Goal: Information Seeking & Learning: Learn about a topic

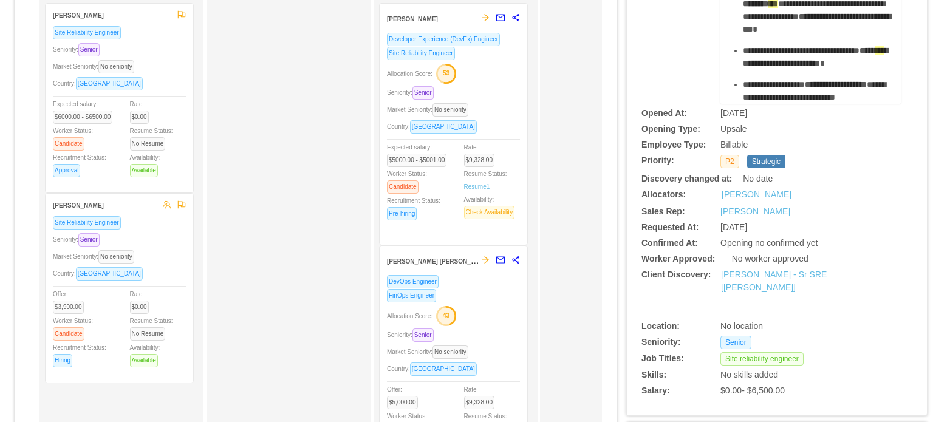
scroll to position [121, 0]
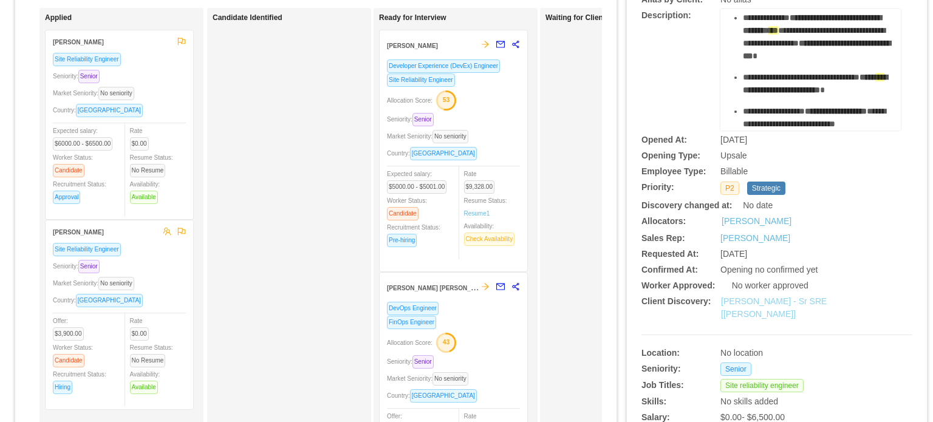
click at [761, 302] on link "[PERSON_NAME] - Sr SRE [[PERSON_NAME]]" at bounding box center [774, 307] width 106 height 22
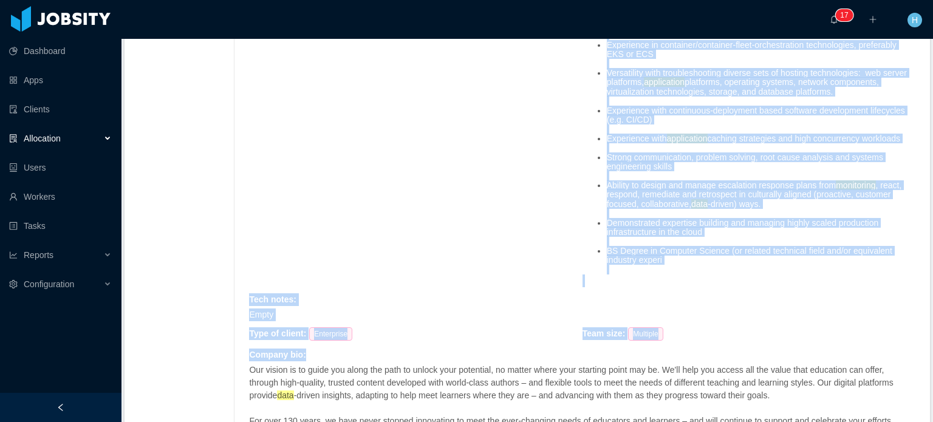
scroll to position [1783, 0]
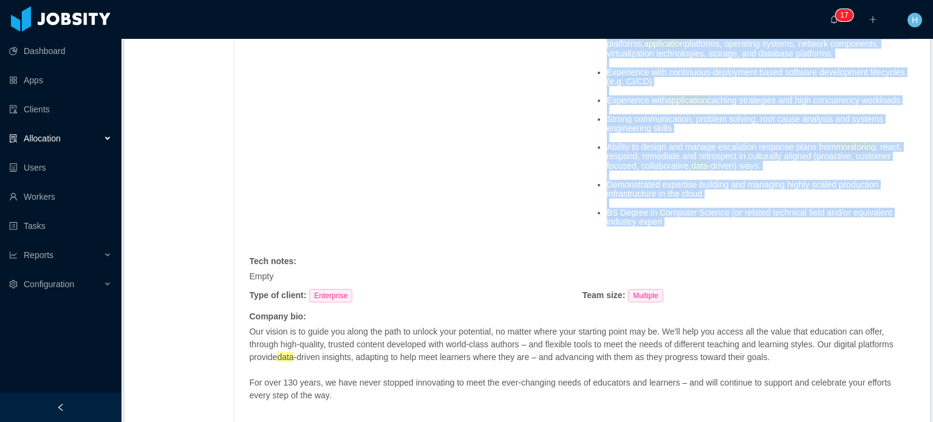
drag, startPoint x: 577, startPoint y: 143, endPoint x: 758, endPoint y: 224, distance: 198.2
copy span "Senior Reliability Engineer We are hiring a Senior Site Reliability Engineer wh…"
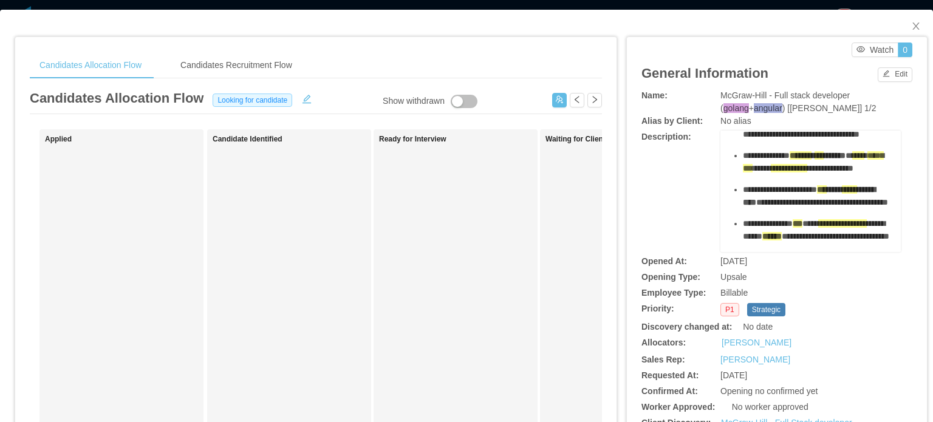
scroll to position [364, 0]
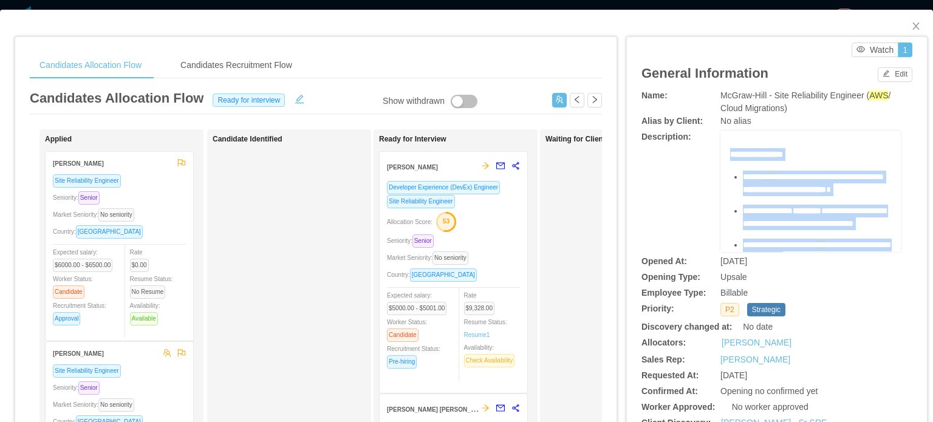
drag, startPoint x: 802, startPoint y: 247, endPoint x: 718, endPoint y: 149, distance: 128.3
click at [720, 149] on div "**********" at bounding box center [810, 191] width 180 height 121
click at [781, 194] on span "**********" at bounding box center [784, 189] width 83 height 9
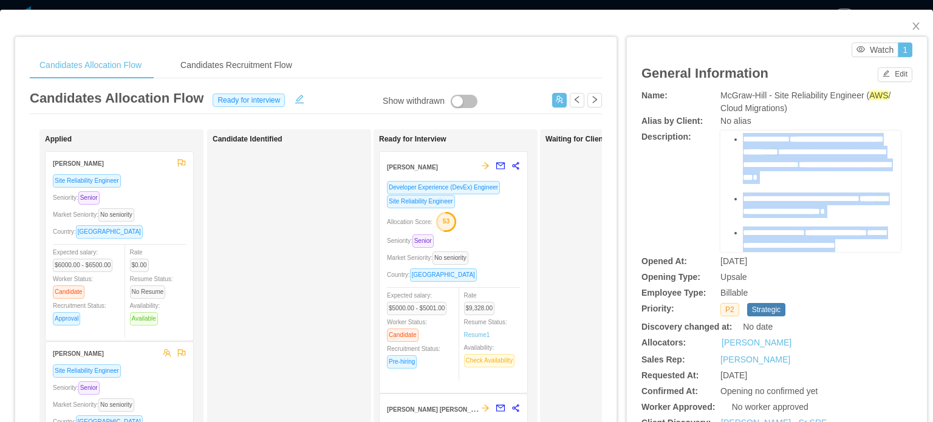
scroll to position [517, 0]
click at [805, 229] on span "**********" at bounding box center [836, 232] width 62 height 9
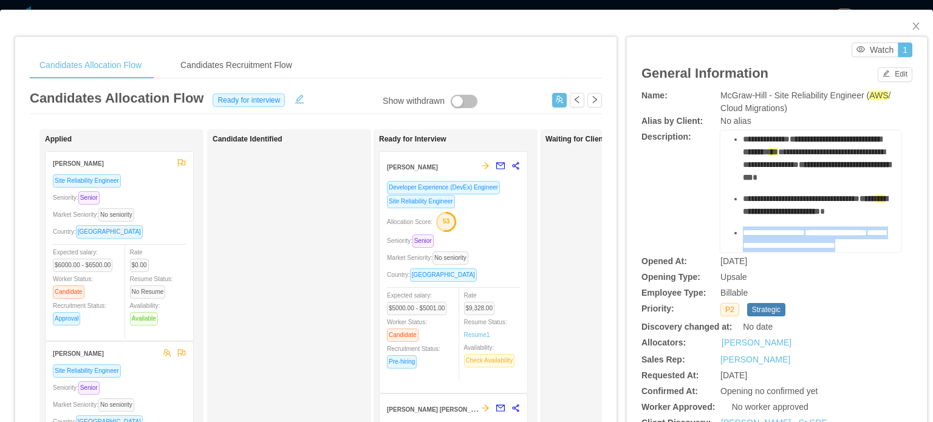
drag, startPoint x: 736, startPoint y: 222, endPoint x: 783, endPoint y: 248, distance: 54.4
click at [783, 248] on div "**********" at bounding box center [817, 239] width 149 height 26
click at [817, 233] on span "**********" at bounding box center [814, 238] width 143 height 21
drag, startPoint x: 808, startPoint y: 217, endPoint x: 827, endPoint y: 233, distance: 24.2
click at [828, 233] on div "**********" at bounding box center [817, 239] width 149 height 26
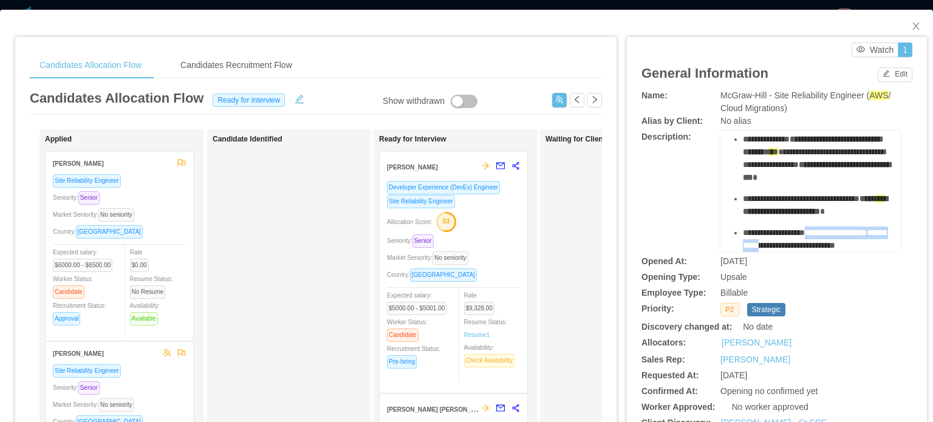
click at [805, 228] on span "**********" at bounding box center [774, 232] width 62 height 9
drag, startPoint x: 808, startPoint y: 218, endPoint x: 783, endPoint y: 233, distance: 28.6
click at [783, 233] on div "**********" at bounding box center [817, 239] width 149 height 26
copy span "**********"
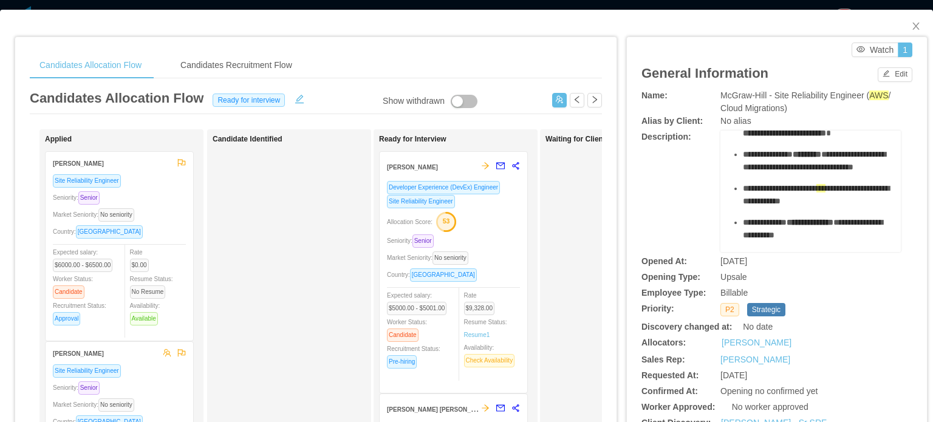
scroll to position [61, 0]
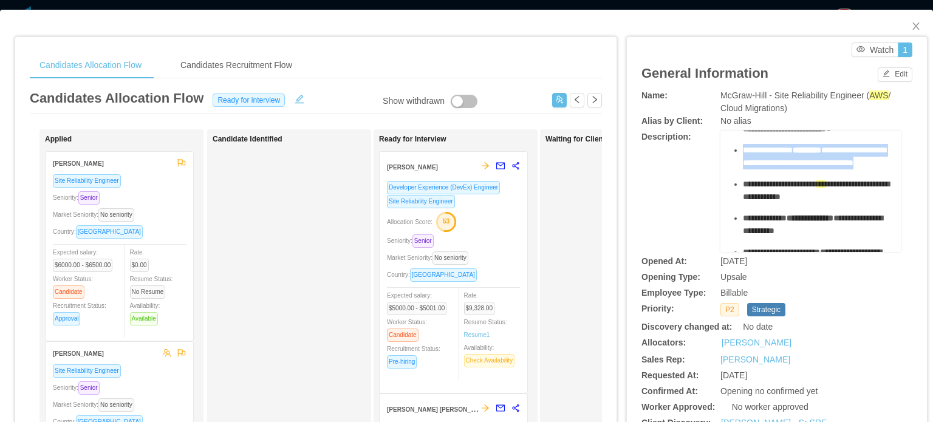
drag, startPoint x: 825, startPoint y: 189, endPoint x: 715, endPoint y: 162, distance: 112.8
click at [720, 162] on div "**********" at bounding box center [810, 191] width 180 height 121
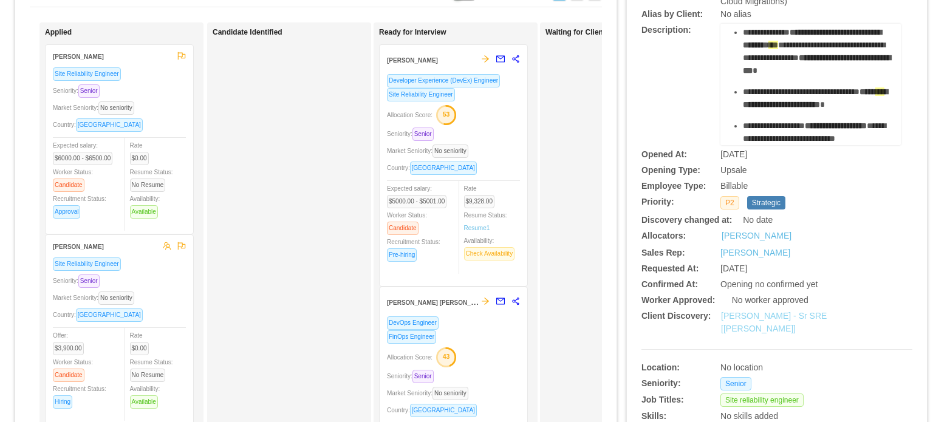
scroll to position [243, 0]
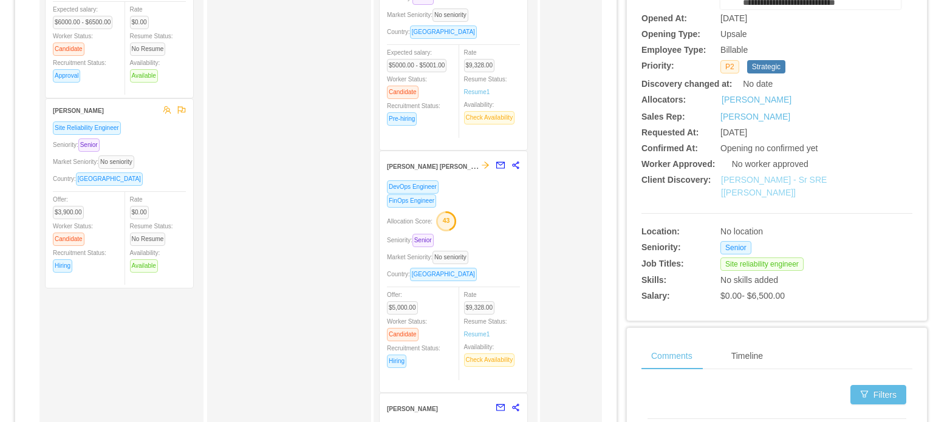
click at [730, 179] on link "[PERSON_NAME] - Sr SRE [[PERSON_NAME]]" at bounding box center [774, 186] width 106 height 22
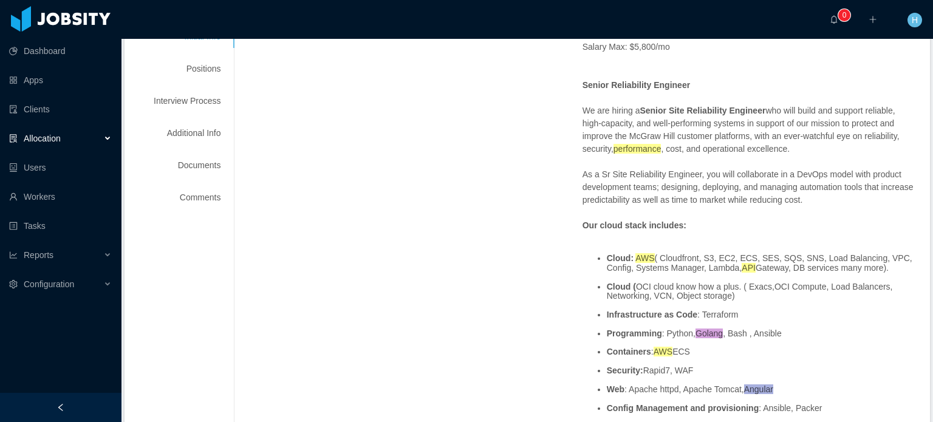
scroll to position [205, 0]
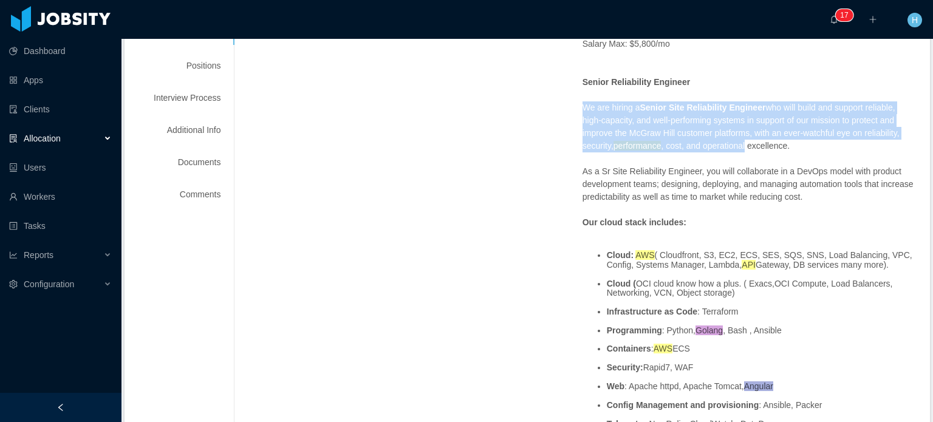
drag, startPoint x: 573, startPoint y: 105, endPoint x: 740, endPoint y: 141, distance: 171.4
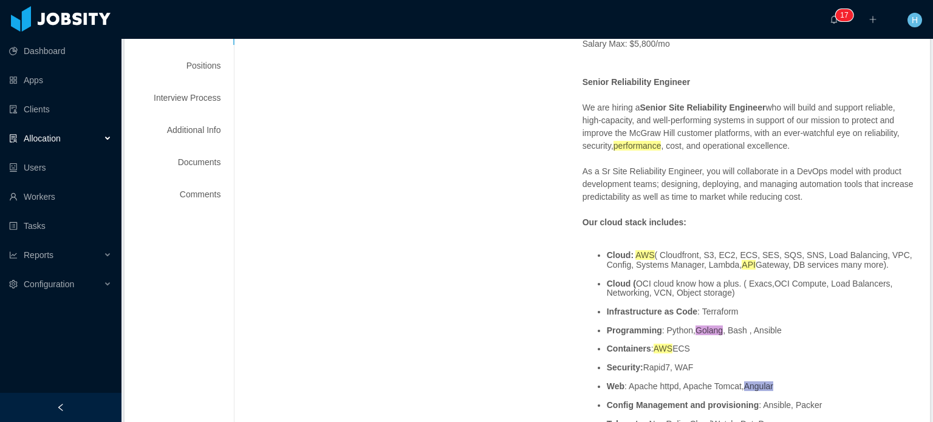
click at [624, 199] on p "As a Sr Site Reliability Engineer, you will collaborate in a DevOps model with …" at bounding box center [748, 184] width 333 height 38
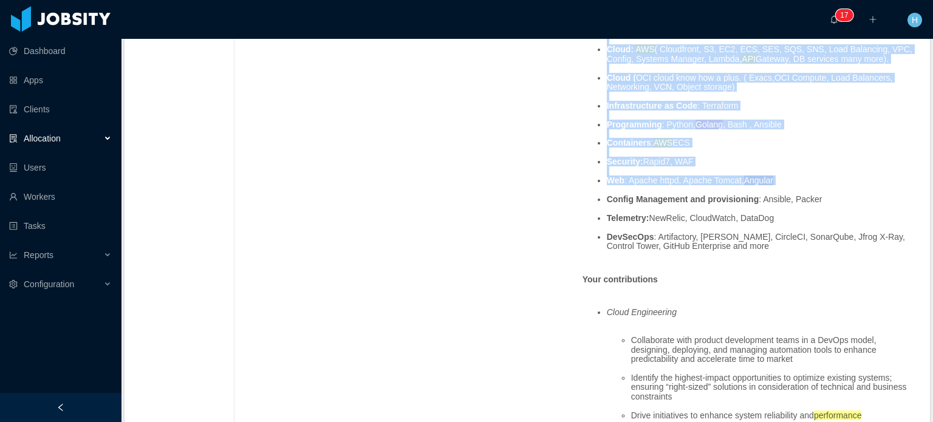
scroll to position [448, 0]
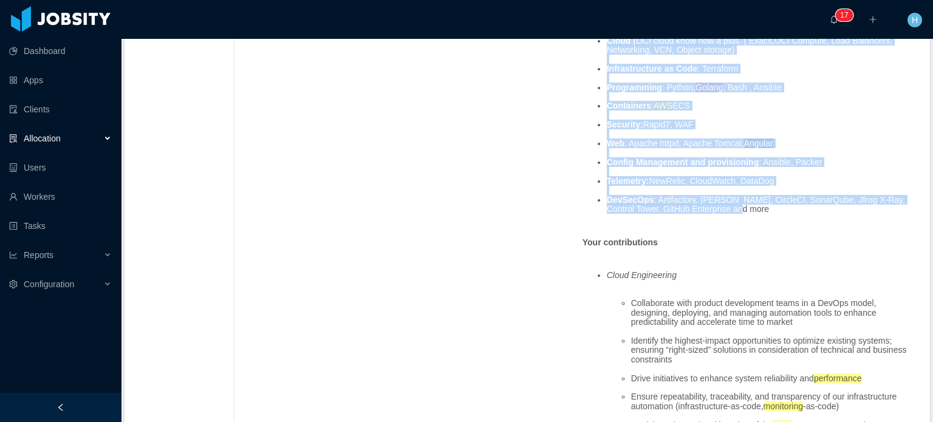
drag, startPoint x: 569, startPoint y: 174, endPoint x: 710, endPoint y: 213, distance: 146.9
copy span "As a Sr Site Reliability Engineer, you will collaborate in a DevOps model with …"
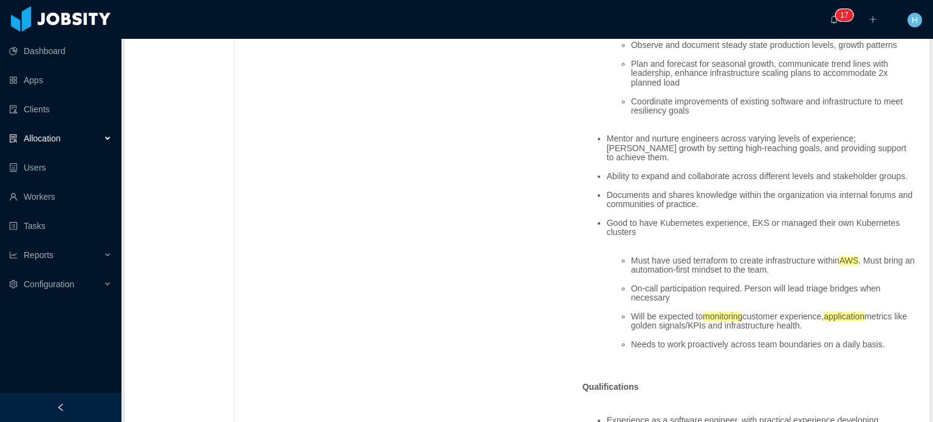
scroll to position [1319, 0]
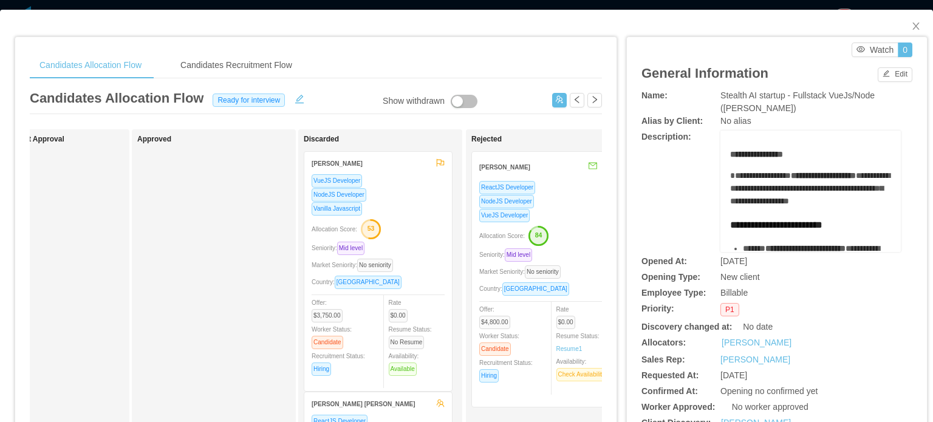
click at [385, 174] on div "VueJS Developer" at bounding box center [378, 181] width 133 height 14
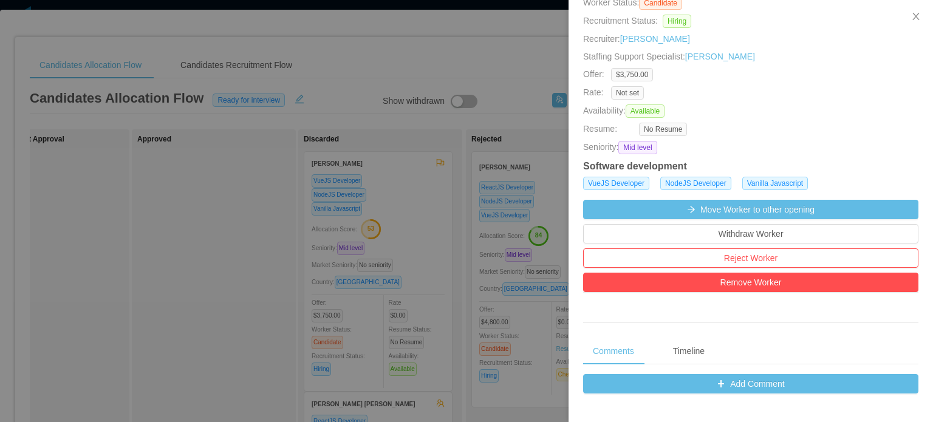
scroll to position [364, 0]
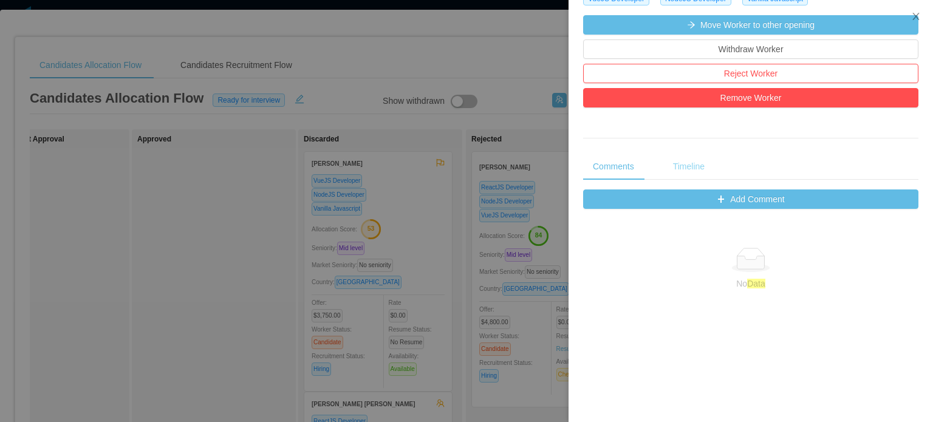
click at [680, 155] on div "Timeline" at bounding box center [688, 166] width 51 height 27
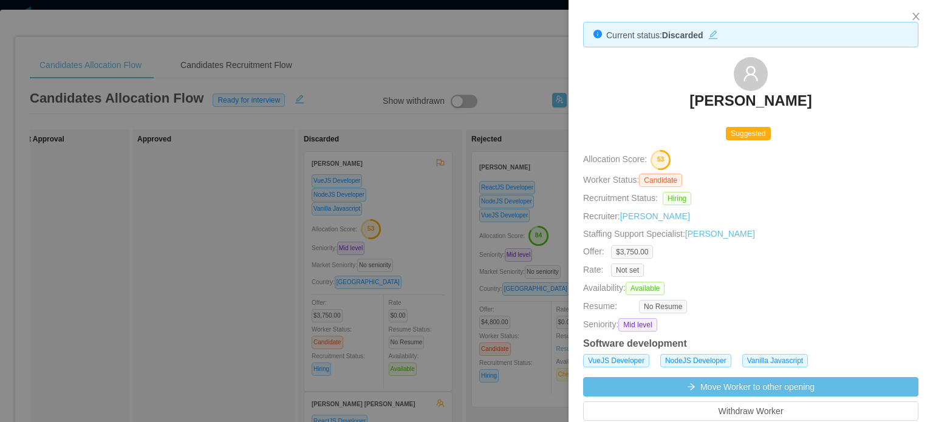
scroll to position [0, 0]
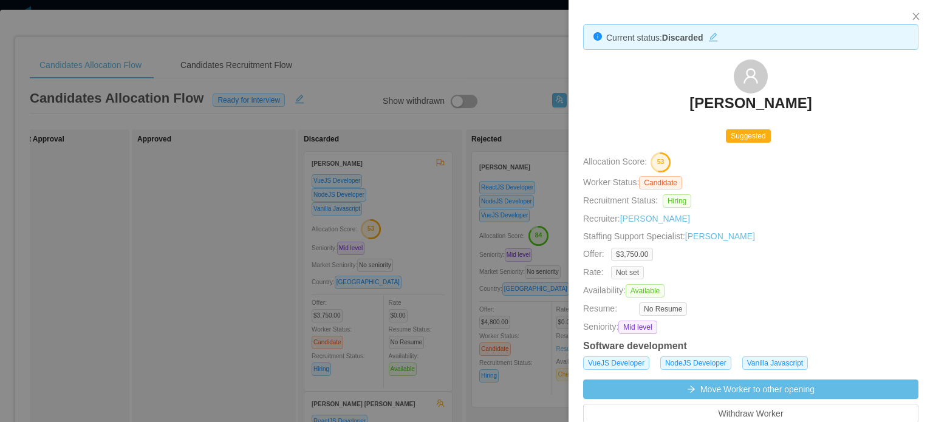
click at [751, 109] on h3 "Hani Yehia" at bounding box center [750, 103] width 122 height 19
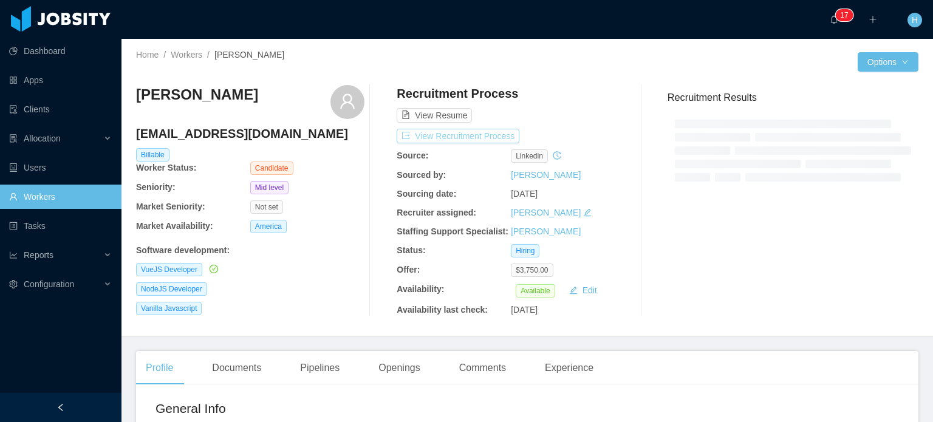
click at [447, 135] on button "View Recruitment Process" at bounding box center [458, 136] width 123 height 15
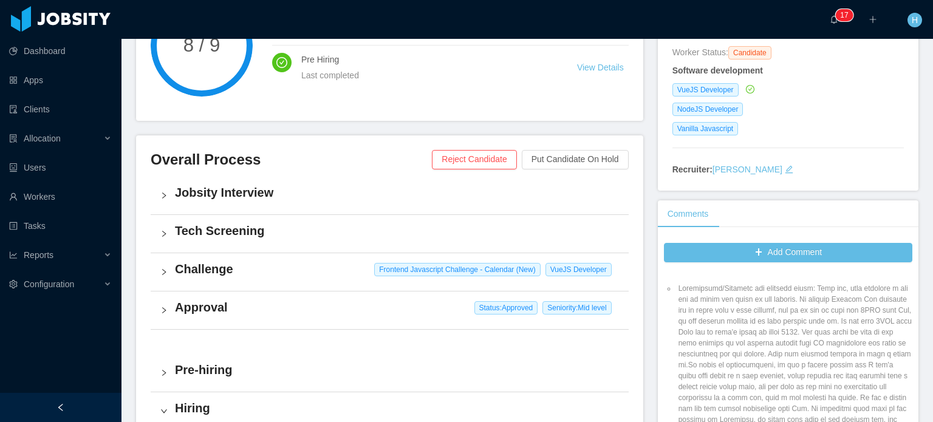
scroll to position [61, 0]
drag, startPoint x: 738, startPoint y: 311, endPoint x: 870, endPoint y: 315, distance: 131.2
click at [870, 315] on li at bounding box center [794, 367] width 236 height 164
drag, startPoint x: 720, startPoint y: 329, endPoint x: 653, endPoint y: 325, distance: 66.9
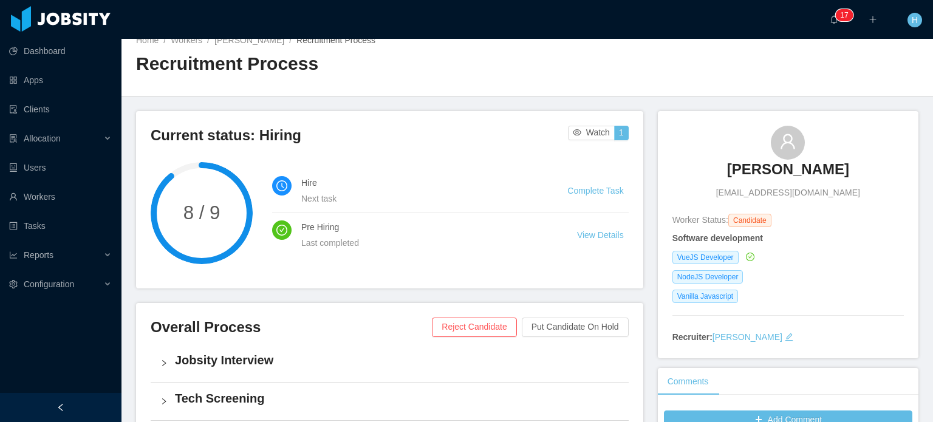
scroll to position [0, 0]
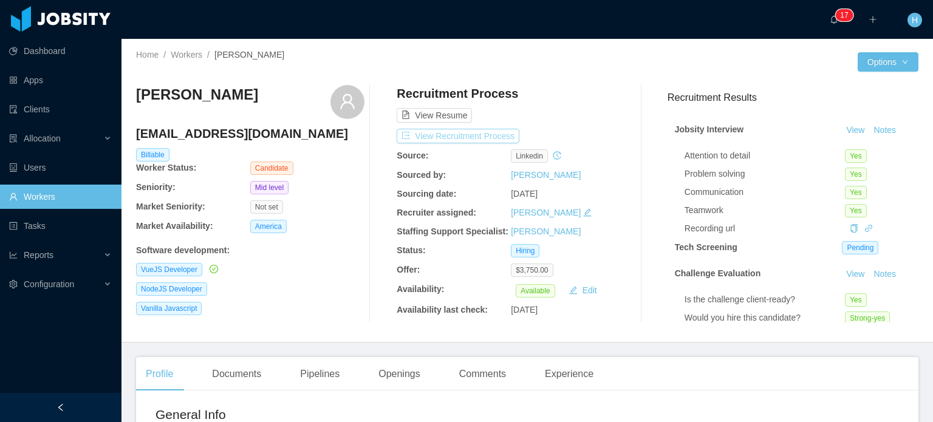
click at [431, 135] on button "View Recruitment Process" at bounding box center [458, 136] width 123 height 15
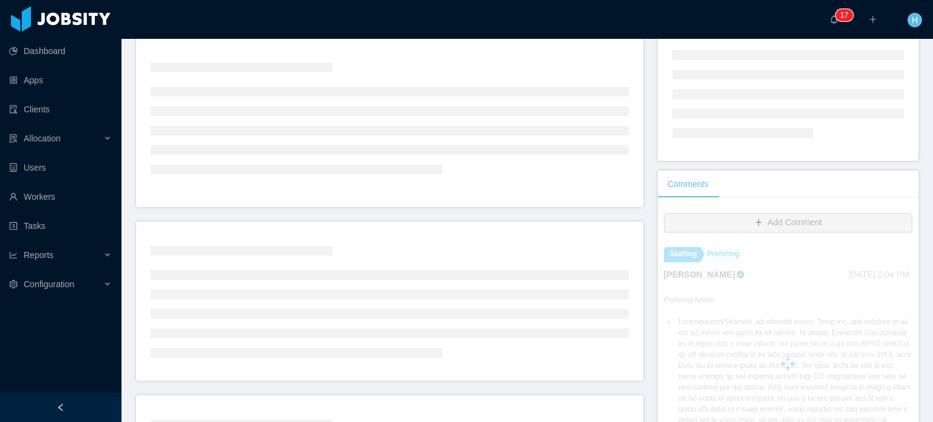
scroll to position [61, 0]
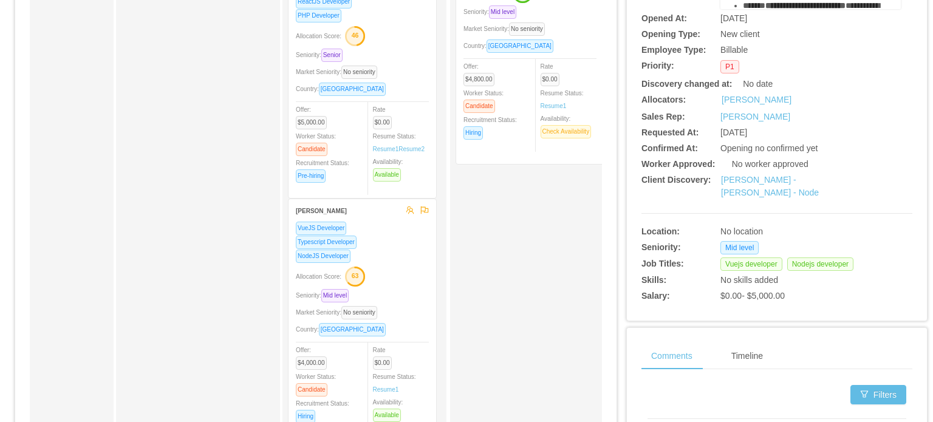
scroll to position [425, 0]
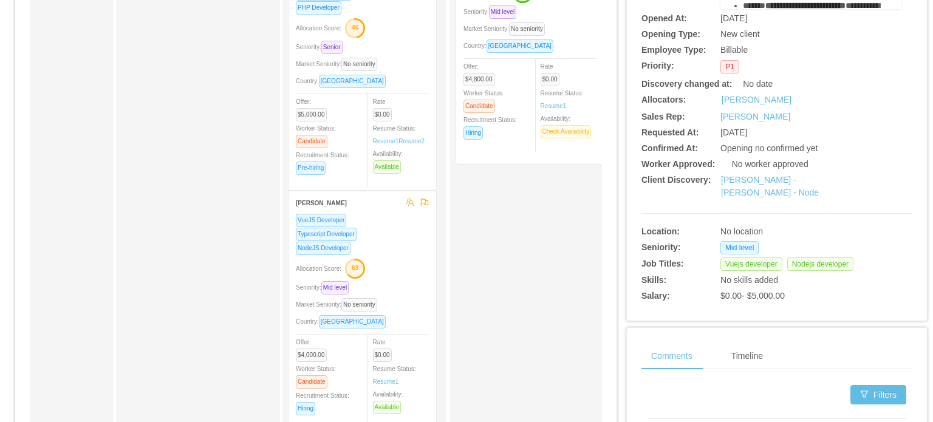
click at [372, 220] on div "VueJS Developer" at bounding box center [362, 220] width 133 height 14
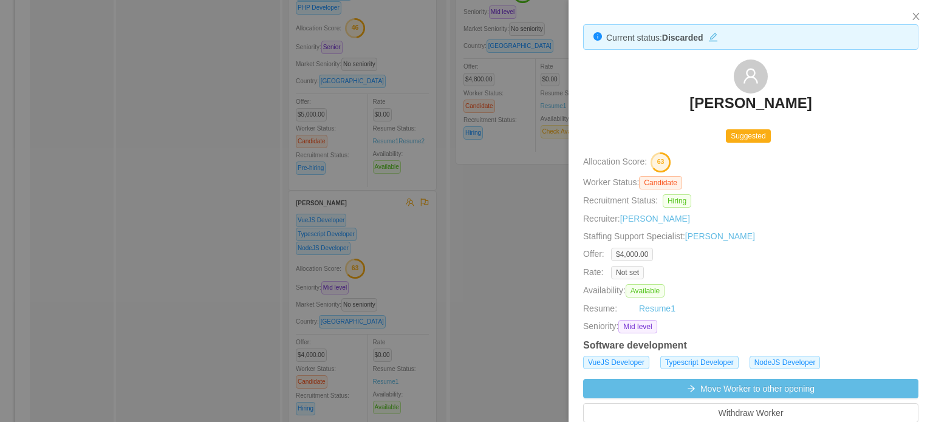
click at [729, 109] on h3 "Luciano Horta Santos" at bounding box center [750, 103] width 122 height 19
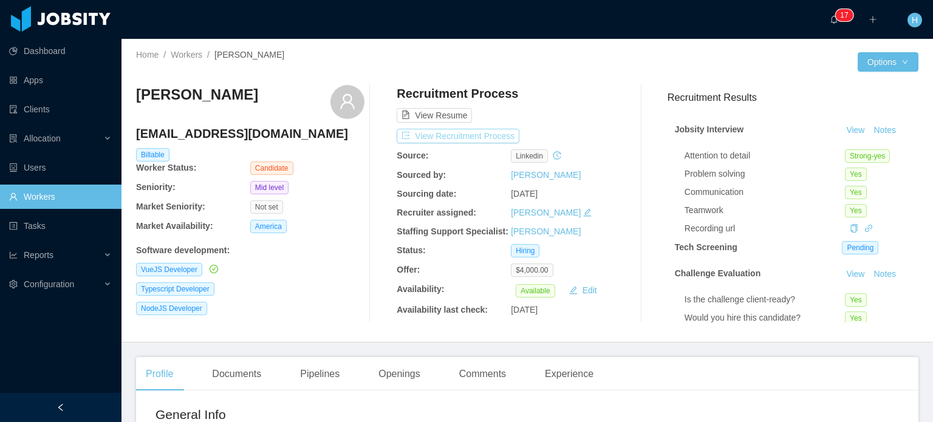
click at [487, 135] on button "View Recruitment Process" at bounding box center [458, 136] width 123 height 15
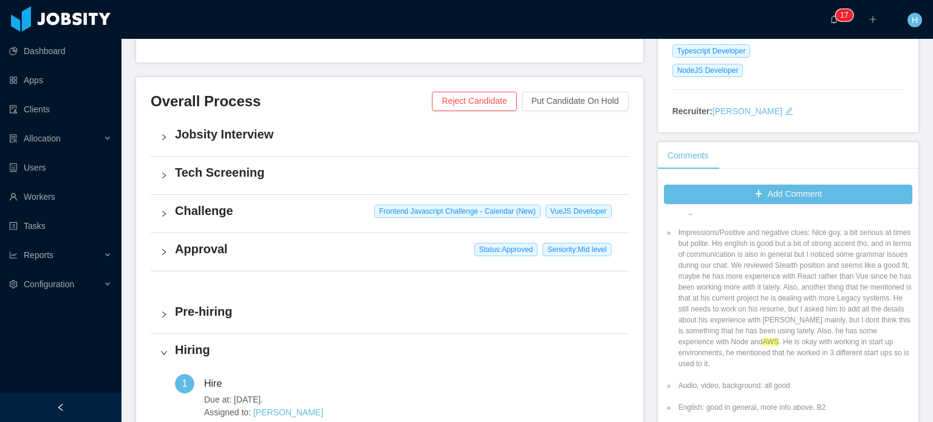
scroll to position [243, 0]
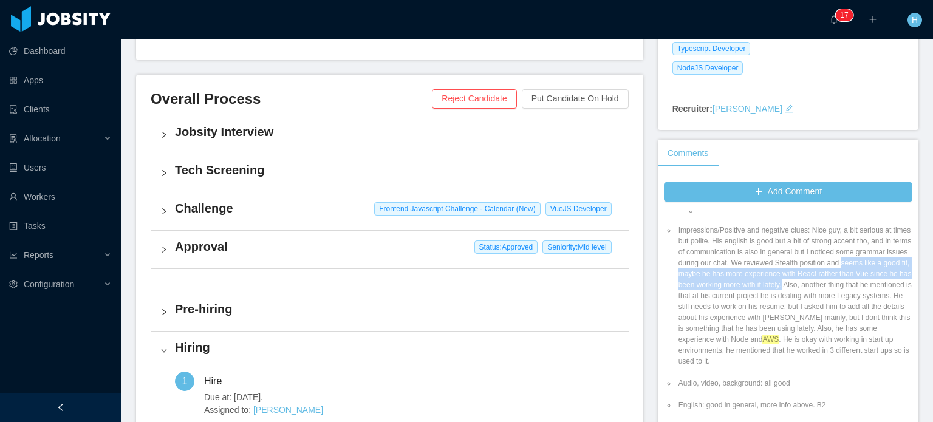
drag, startPoint x: 871, startPoint y: 283, endPoint x: 664, endPoint y: 277, distance: 207.2
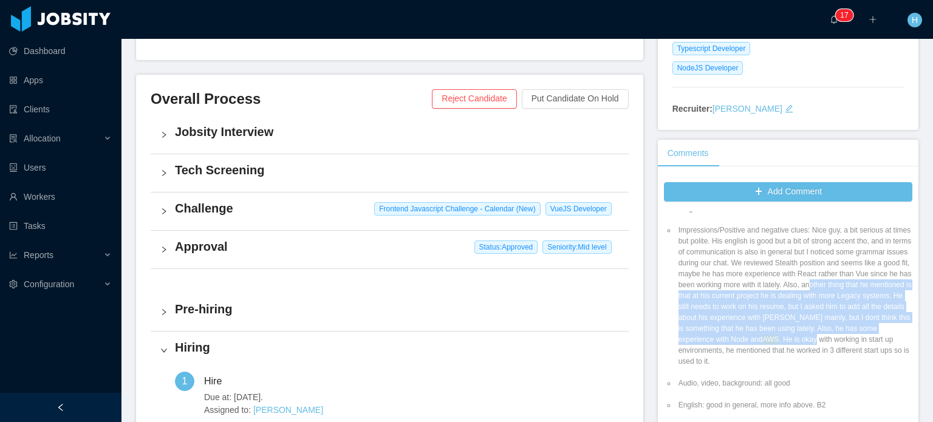
drag, startPoint x: 681, startPoint y: 295, endPoint x: 687, endPoint y: 346, distance: 51.4
click at [687, 346] on li "Impressions/Positive and negative clues: Nice guy, a bit serious at times but p…" at bounding box center [794, 296] width 236 height 142
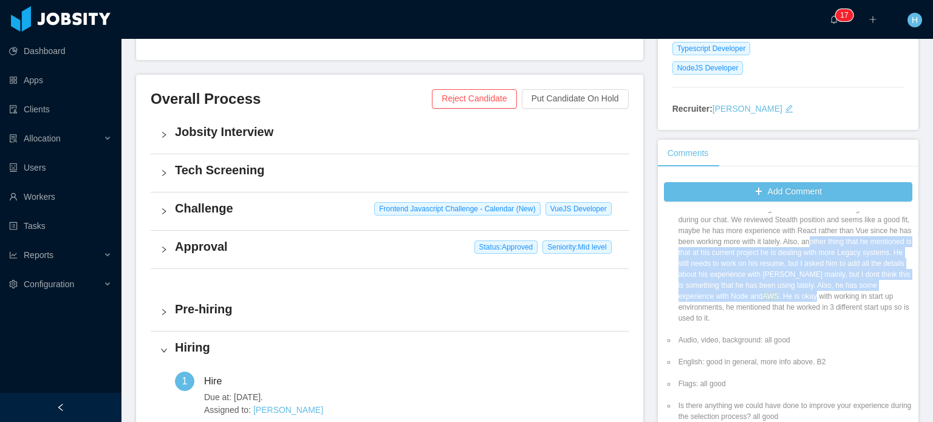
scroll to position [61, 0]
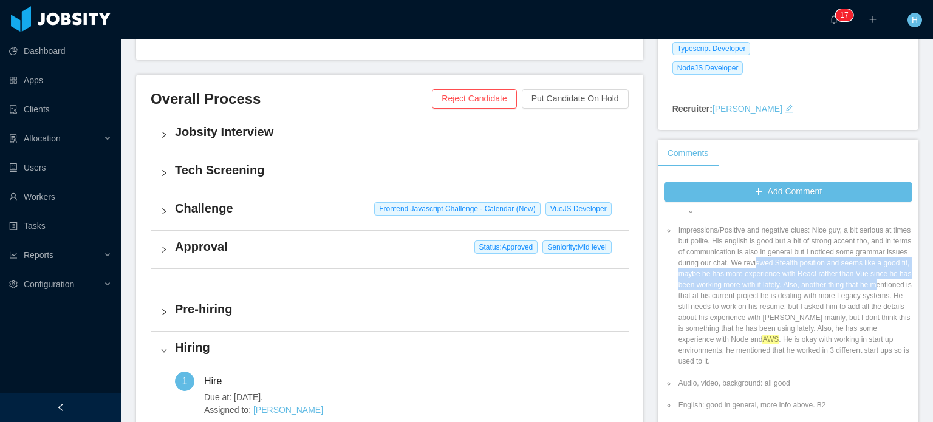
drag, startPoint x: 802, startPoint y: 265, endPoint x: 748, endPoint y: 300, distance: 63.7
click at [748, 300] on li "Impressions/Positive and negative clues: Nice guy, a bit serious at times but p…" at bounding box center [794, 296] width 236 height 142
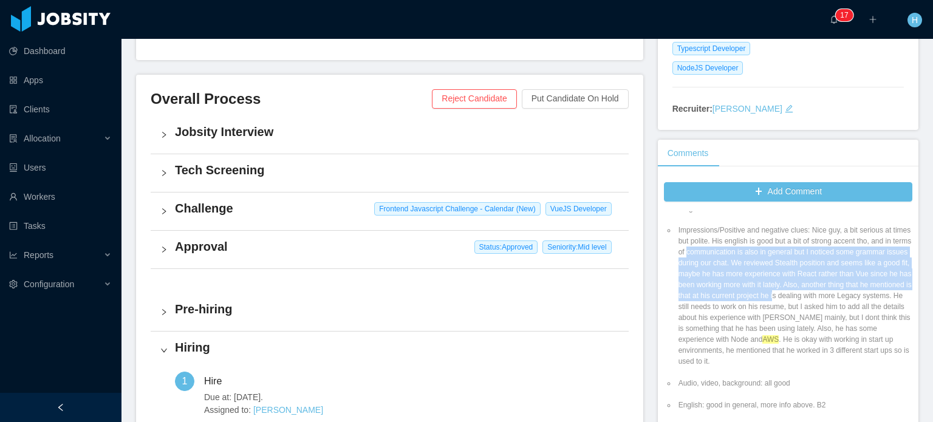
drag, startPoint x: 724, startPoint y: 257, endPoint x: 882, endPoint y: 294, distance: 162.8
click at [882, 294] on li "Impressions/Positive and negative clues: Nice guy, a bit serious at times but p…" at bounding box center [794, 296] width 236 height 142
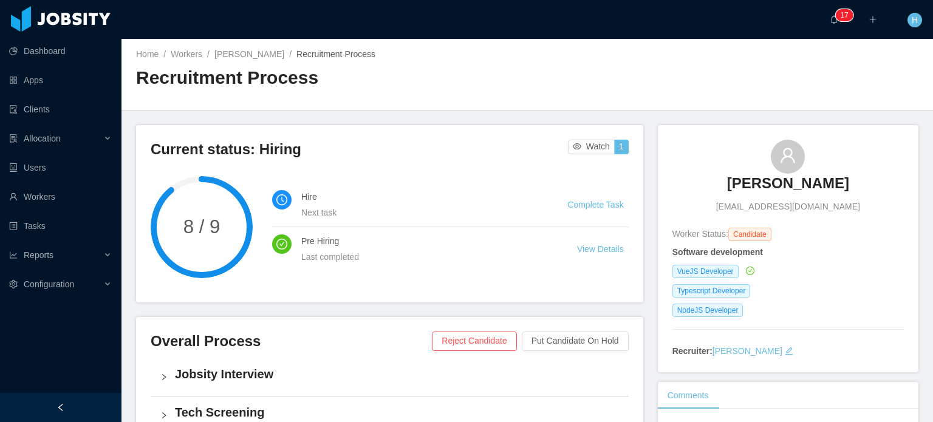
scroll to position [0, 0]
drag, startPoint x: 704, startPoint y: 189, endPoint x: 874, endPoint y: 182, distance: 170.2
click at [874, 182] on div "Luciano Horta Santos lucianohortasantos@gmail.com" at bounding box center [787, 176] width 231 height 73
copy h3 "Luciano Horta Santos"
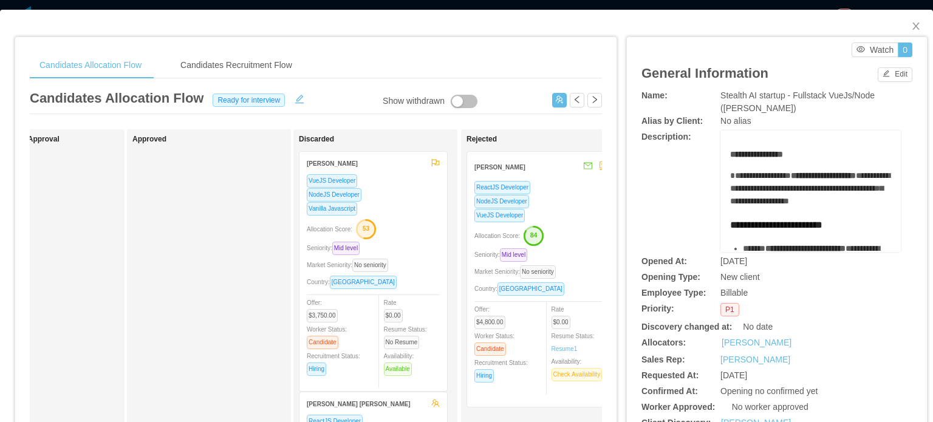
click at [329, 167] on strong "Hani Yehia" at bounding box center [332, 163] width 51 height 7
click at [329, 169] on div "Hani Yehia" at bounding box center [366, 163] width 118 height 22
click at [420, 233] on div "Allocation Score: 53" at bounding box center [373, 228] width 133 height 19
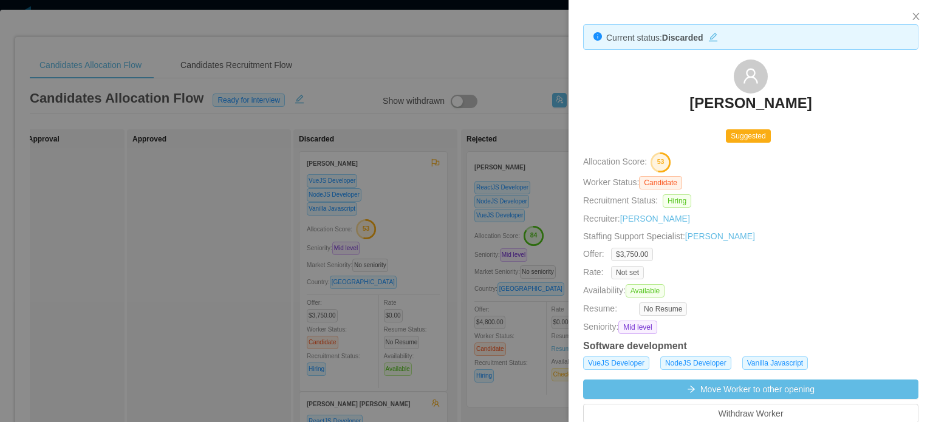
click at [730, 100] on h3 "Hani Yehia" at bounding box center [750, 103] width 122 height 19
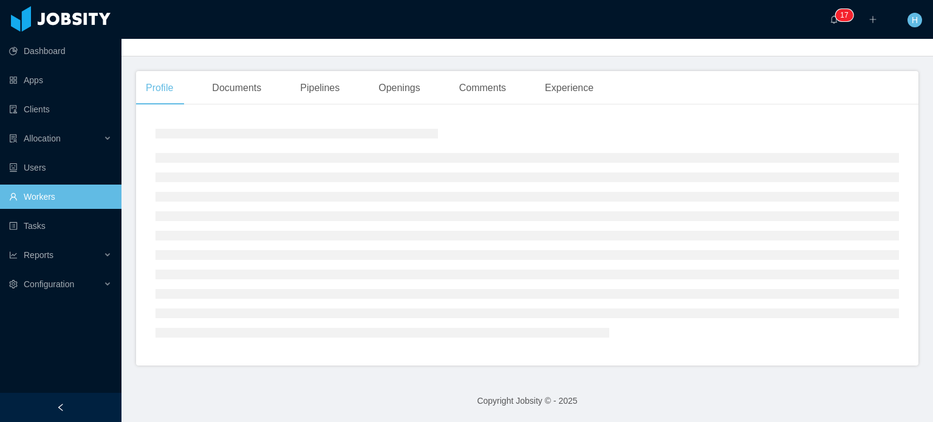
scroll to position [59, 0]
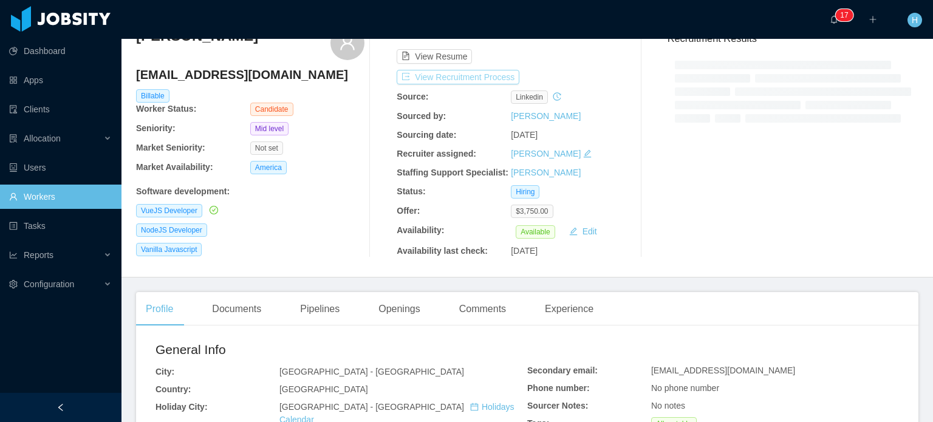
click at [470, 73] on button "View Recruitment Process" at bounding box center [458, 77] width 123 height 15
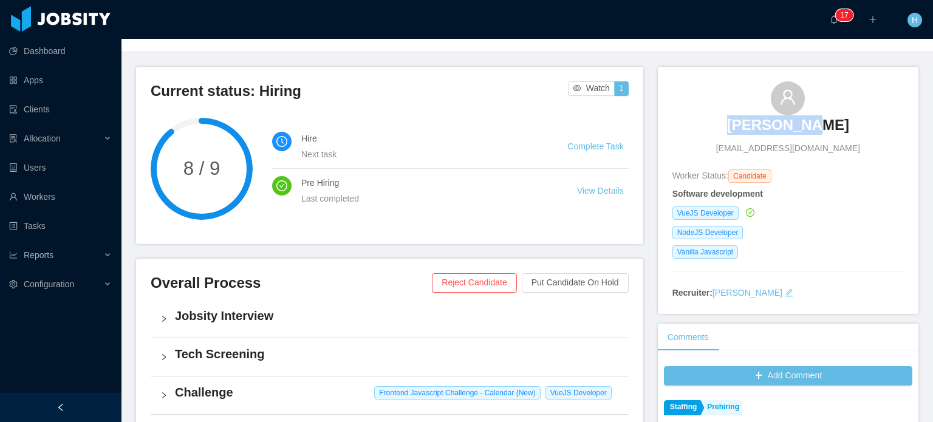
drag, startPoint x: 725, startPoint y: 122, endPoint x: 828, endPoint y: 115, distance: 103.4
click at [828, 115] on div "Hani Yehia haniaboultaif@gmail.com" at bounding box center [787, 117] width 231 height 73
copy h3 "Hani Yehia"
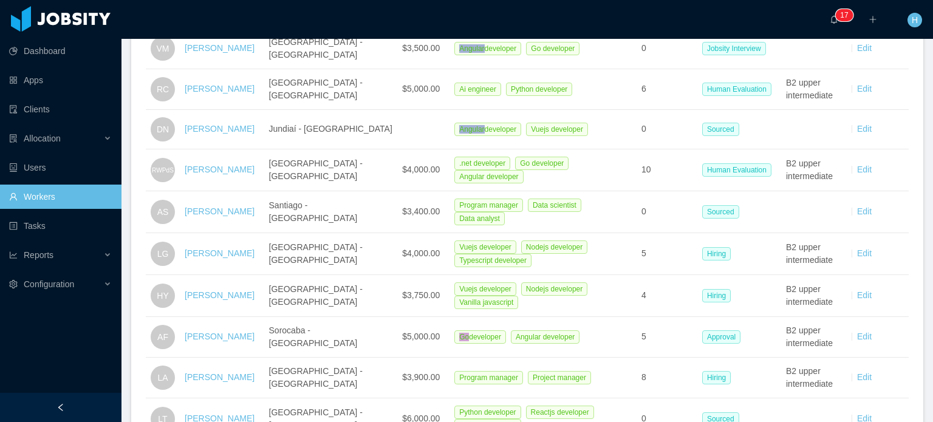
scroll to position [364, 0]
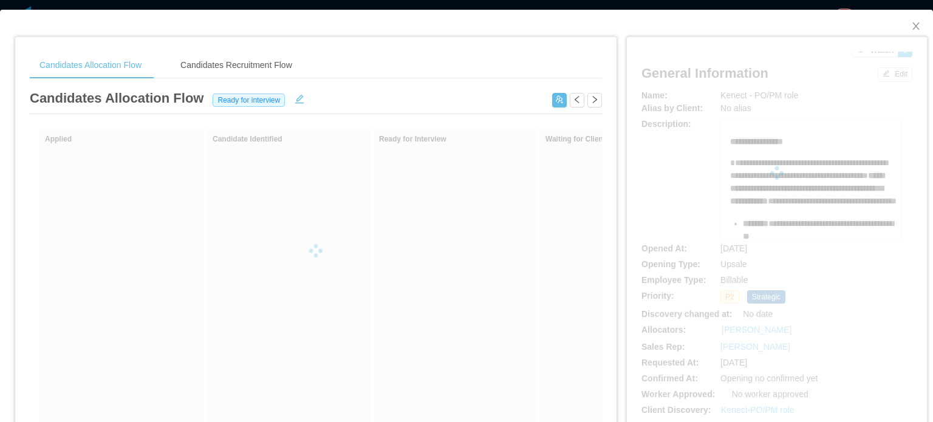
click at [731, 154] on div at bounding box center [776, 173] width 271 height 243
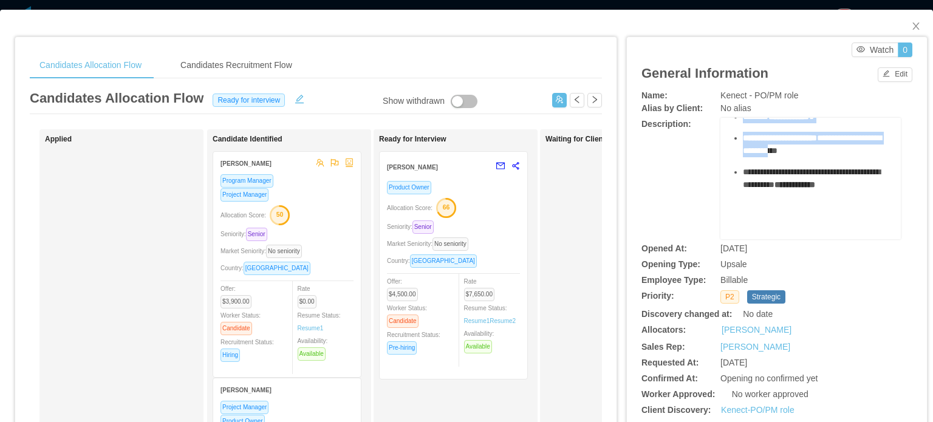
scroll to position [1013, 0]
drag, startPoint x: 724, startPoint y: 138, endPoint x: 845, endPoint y: 206, distance: 138.4
copy div "**********"
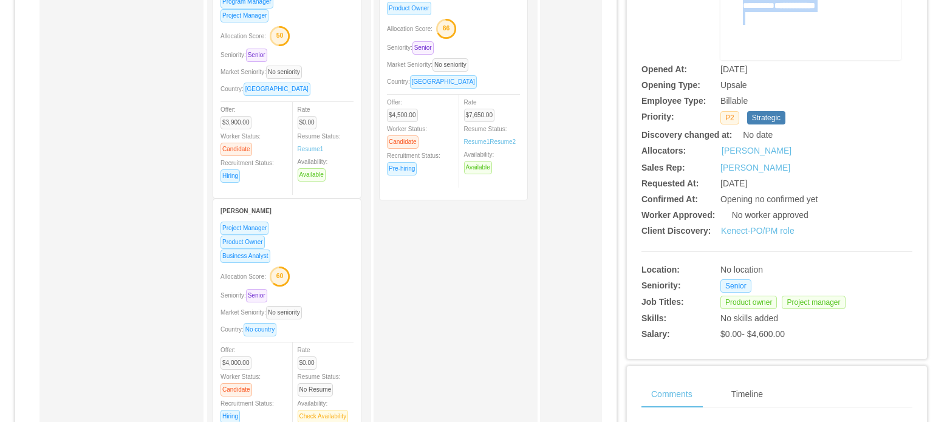
scroll to position [182, 0]
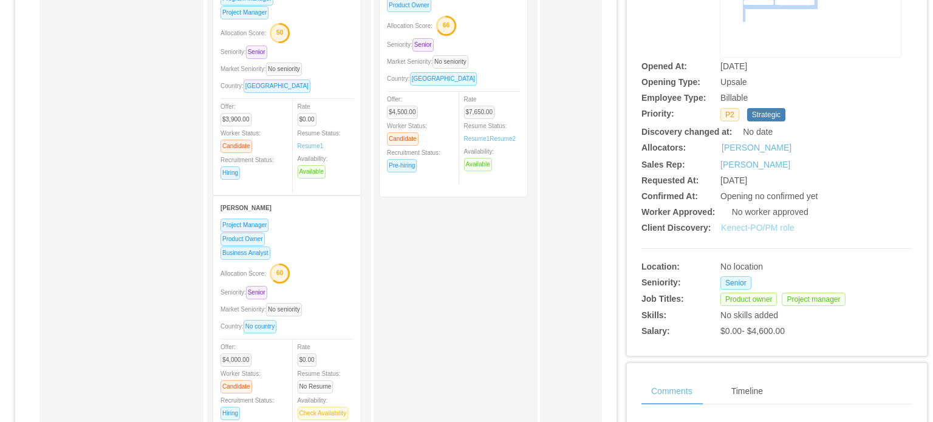
click at [749, 224] on link "Kenect-PO/PM role" at bounding box center [757, 228] width 73 height 10
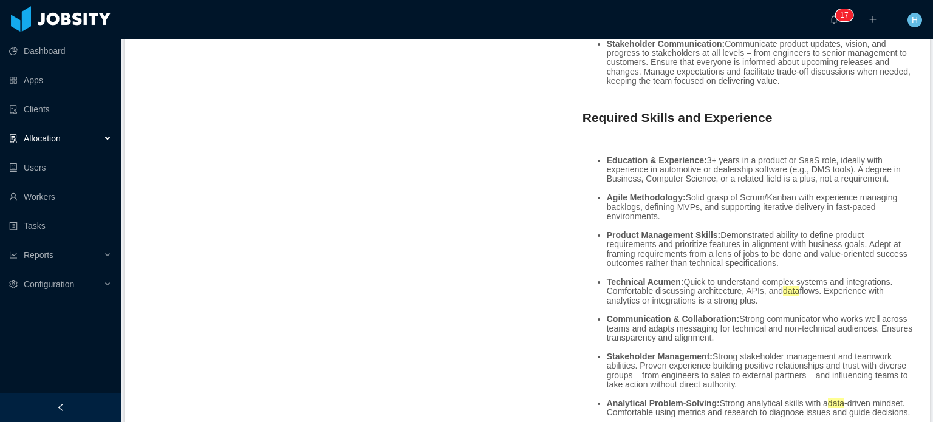
scroll to position [972, 0]
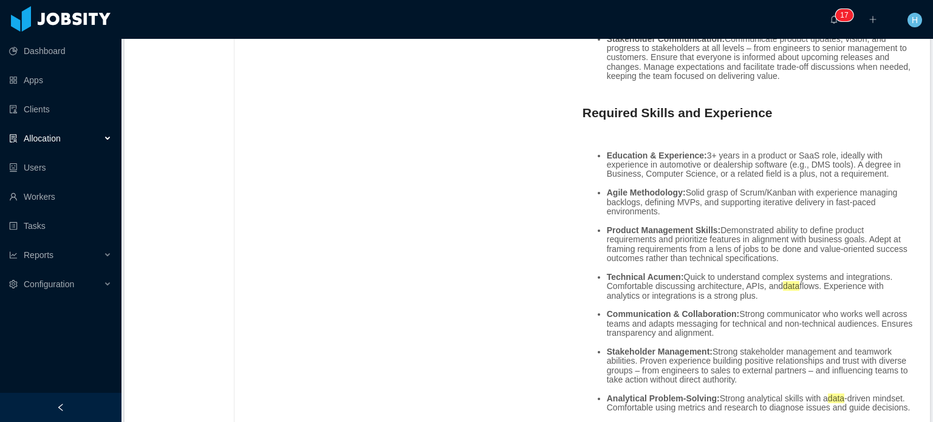
drag, startPoint x: 600, startPoint y: 164, endPoint x: 899, endPoint y: 182, distance: 299.9
click at [899, 182] on ul "Education & Experience: 3+ years in a product or SaaS role, ideally with experi…" at bounding box center [748, 300] width 333 height 318
copy li "Education & Experience: 3+ years in a product or SaaS role, ideally with experi…"
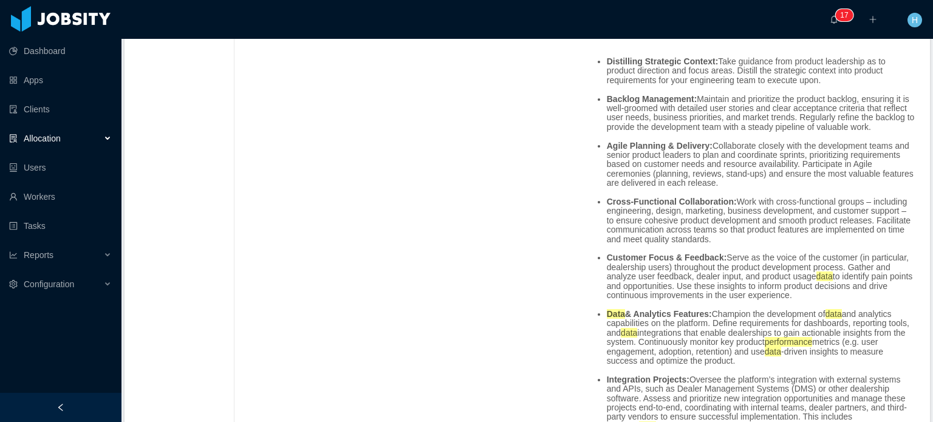
scroll to position [121, 0]
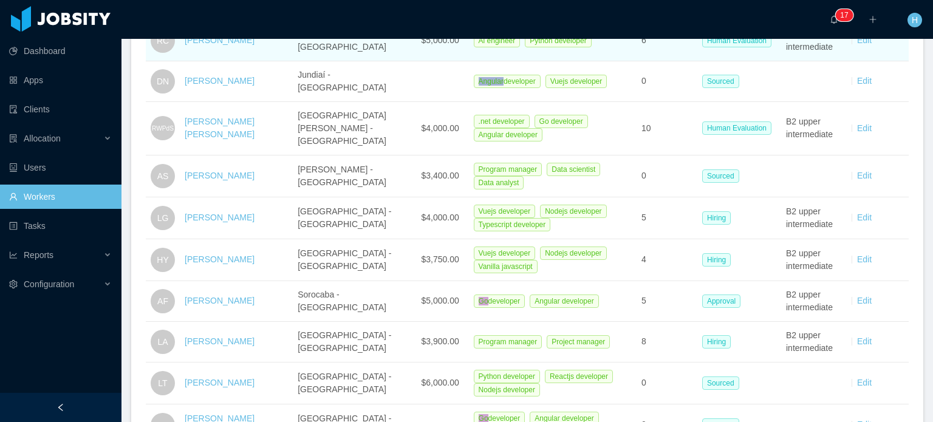
scroll to position [811, 0]
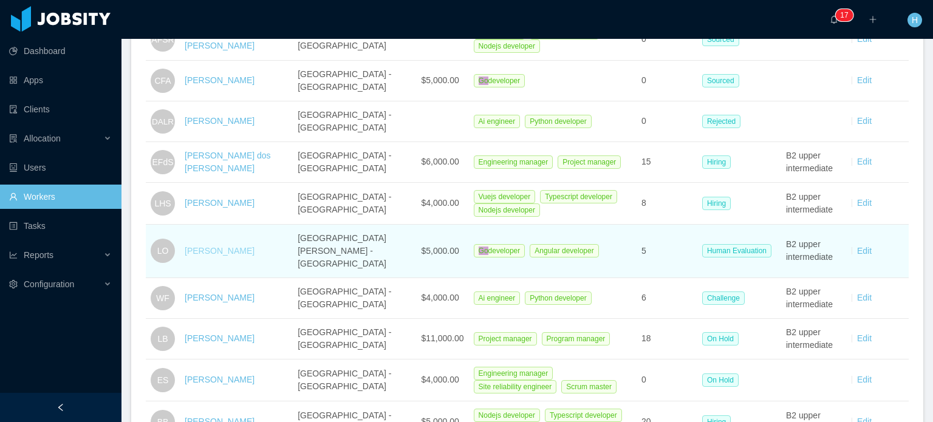
click at [206, 246] on link "[PERSON_NAME]" at bounding box center [220, 251] width 70 height 10
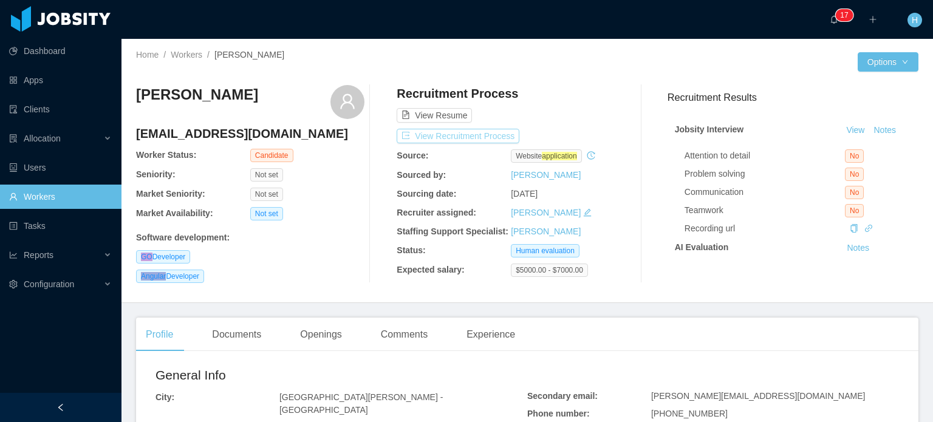
click at [493, 135] on button "View Recruitment Process" at bounding box center [458, 136] width 123 height 15
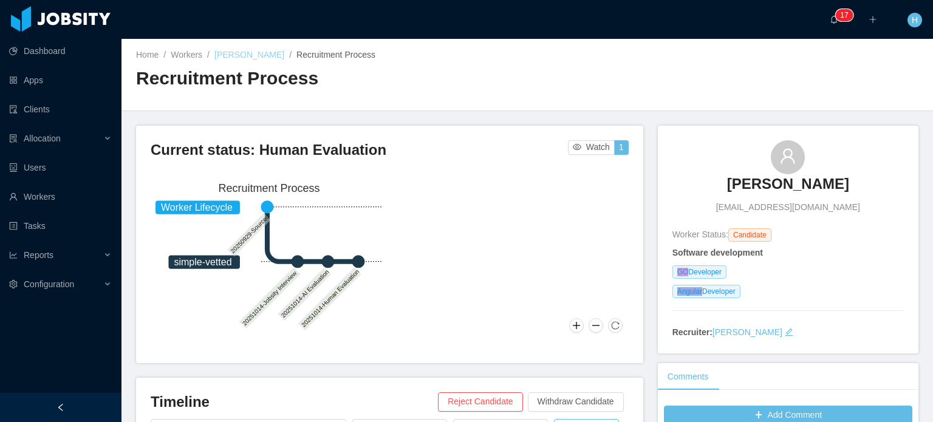
click at [246, 58] on link "[PERSON_NAME]" at bounding box center [249, 55] width 70 height 10
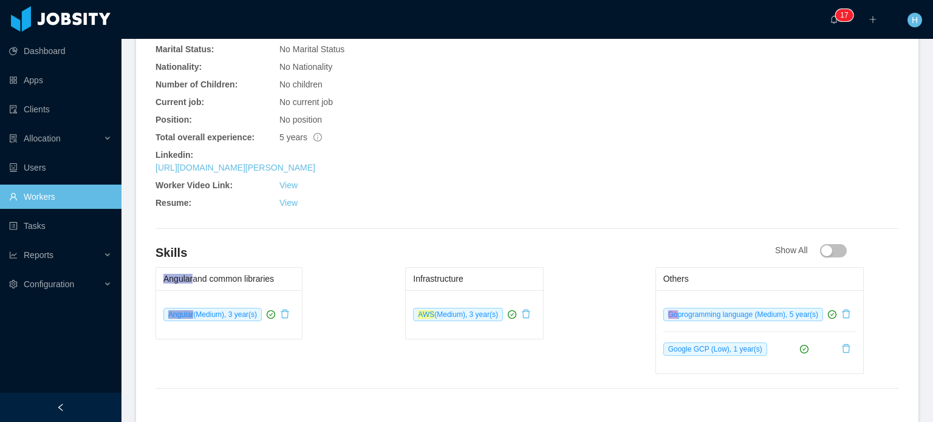
scroll to position [486, 0]
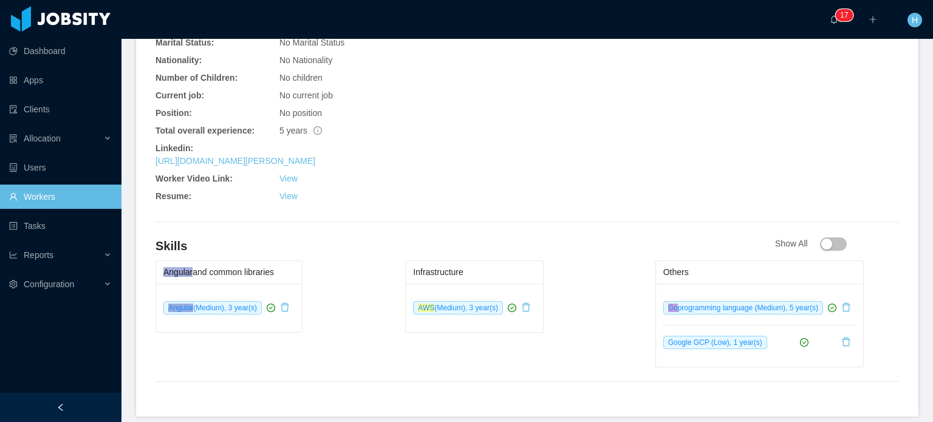
click at [802, 341] on icon "icon: check-circle" at bounding box center [804, 342] width 4 height 3
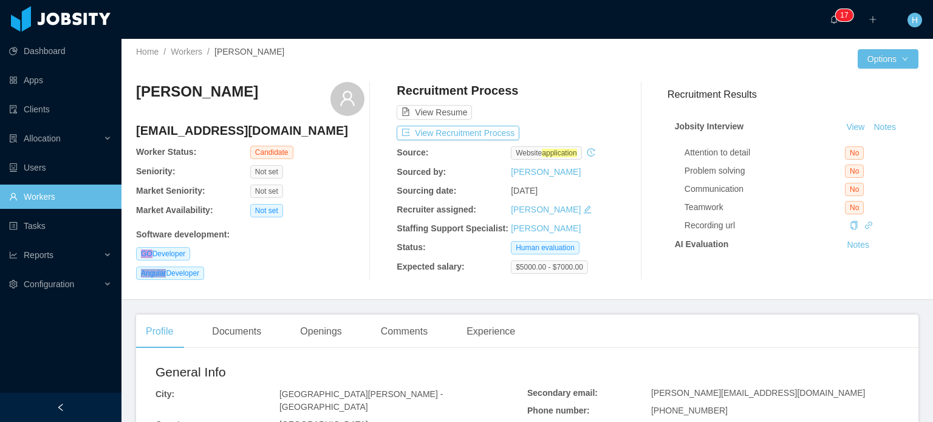
scroll to position [0, 0]
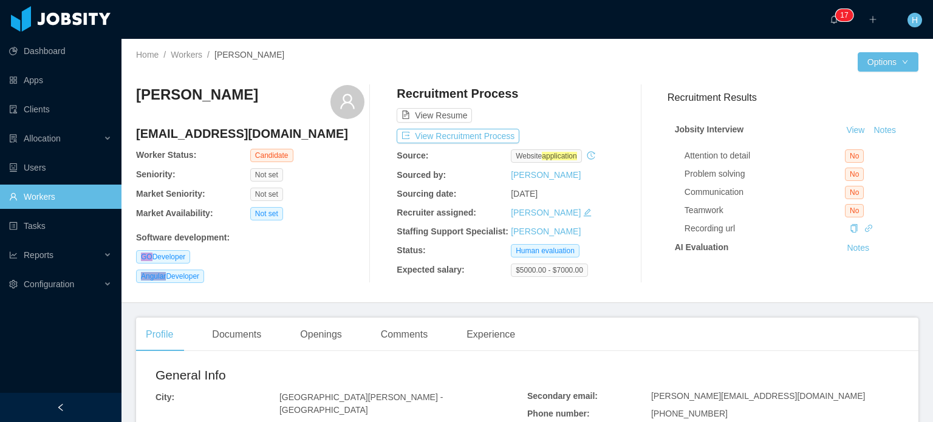
click at [187, 62] on div "Home / Workers / [PERSON_NAME] /" at bounding box center [331, 62] width 391 height 27
click at [183, 47] on div "Home / Workers / [PERSON_NAME] / Options [PERSON_NAME] [PERSON_NAME][EMAIL_ADDR…" at bounding box center [526, 171] width 811 height 264
click at [185, 55] on link "Workers" at bounding box center [187, 55] width 32 height 10
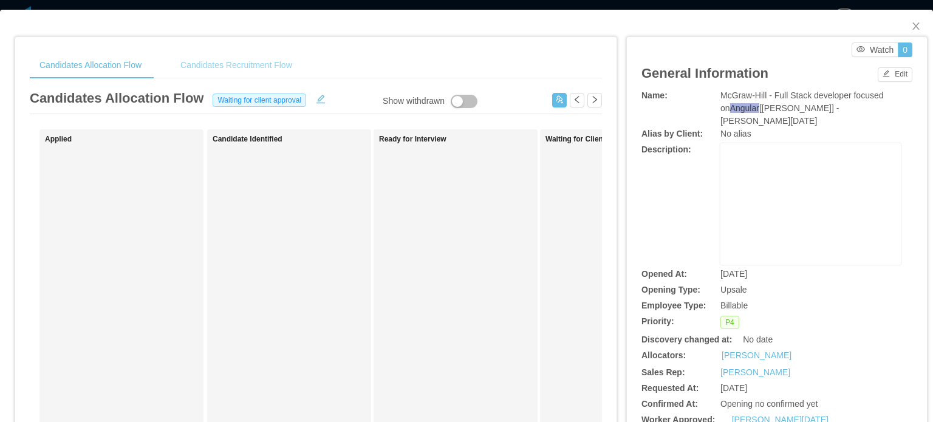
click at [231, 73] on div "Candidates Recruitment Flow" at bounding box center [236, 65] width 131 height 27
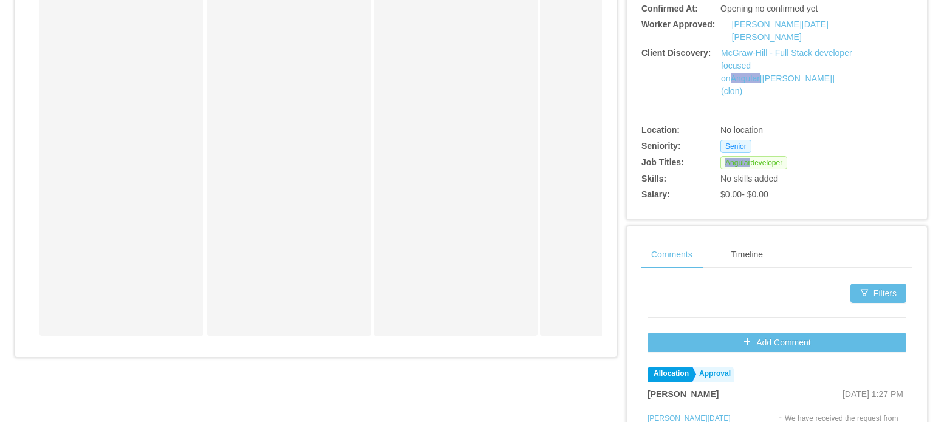
scroll to position [525, 0]
